Goal: Find specific page/section: Find specific page/section

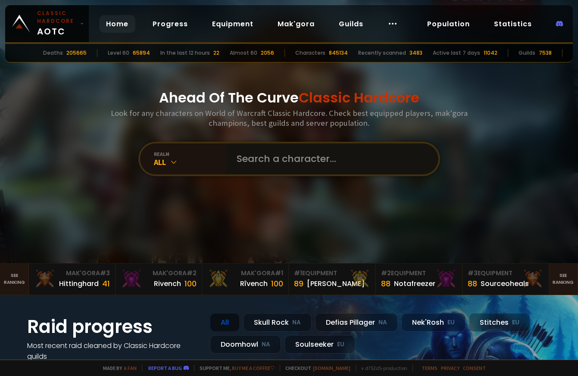
click at [276, 148] on input "text" at bounding box center [329, 158] width 196 height 31
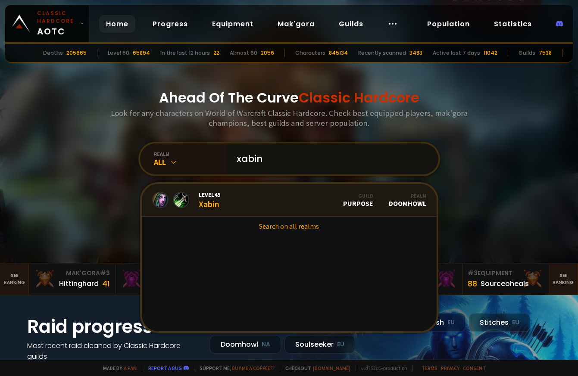
type input "xabin"
click at [241, 193] on link "Level 45 Xabin Guild Purpose Realm Doomhowl" at bounding box center [289, 200] width 295 height 33
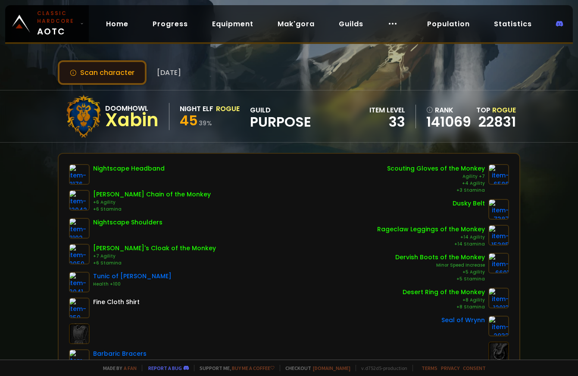
click at [58, 60] on button "Scan character" at bounding box center [102, 72] width 89 height 25
click at [102, 68] on button "Scan character" at bounding box center [102, 72] width 89 height 25
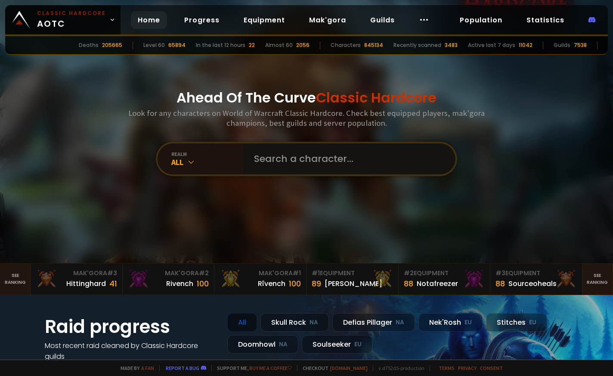
drag, startPoint x: 272, startPoint y: 150, endPoint x: 240, endPoint y: 144, distance: 32.5
click at [272, 150] on input "text" at bounding box center [347, 158] width 196 height 31
click at [309, 156] on input "text" at bounding box center [347, 158] width 196 height 31
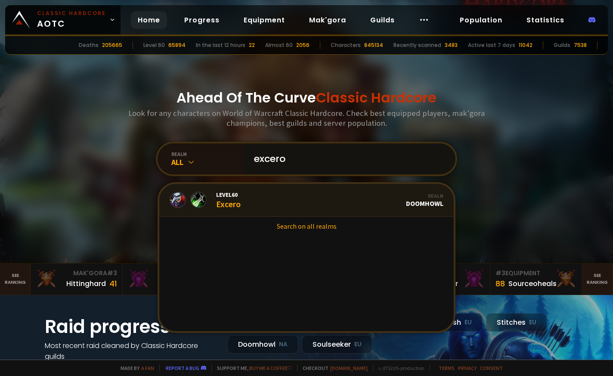
type input "excero"
click at [270, 198] on link "Level 60 Excero Realm Doomhowl" at bounding box center [306, 200] width 295 height 33
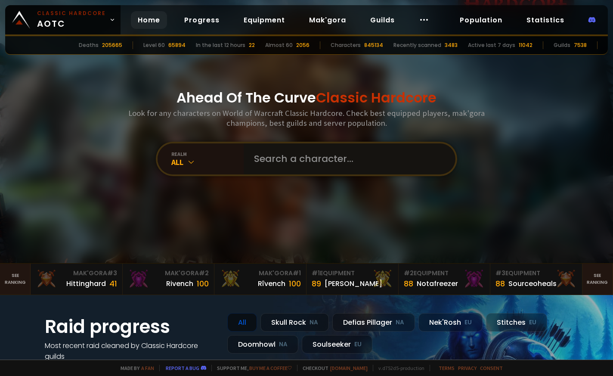
click at [278, 152] on input "text" at bounding box center [347, 158] width 196 height 31
click at [303, 167] on input "text" at bounding box center [347, 158] width 196 height 31
click at [275, 23] on link "Equipment" at bounding box center [264, 20] width 55 height 18
